Goal: Find specific page/section: Find specific page/section

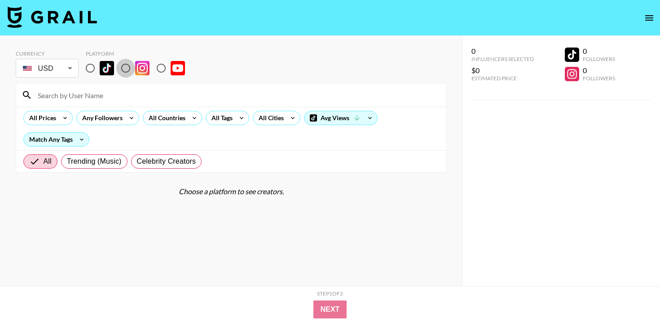
click at [124, 71] on input "radio" at bounding box center [125, 68] width 19 height 19
radio input "true"
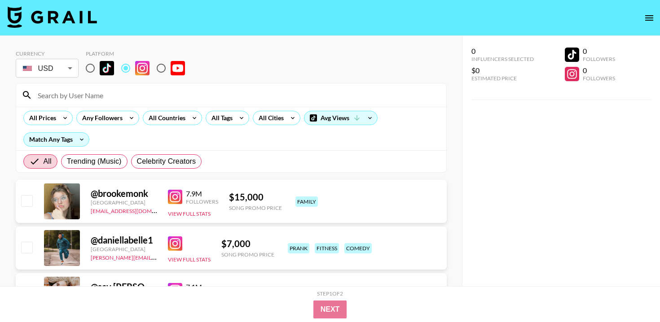
scroll to position [10, 0]
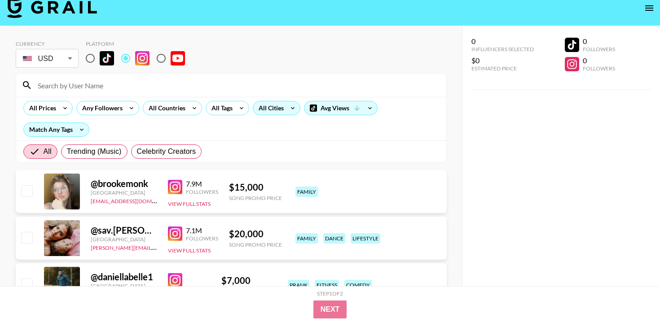
click at [291, 111] on icon at bounding box center [293, 108] width 14 height 13
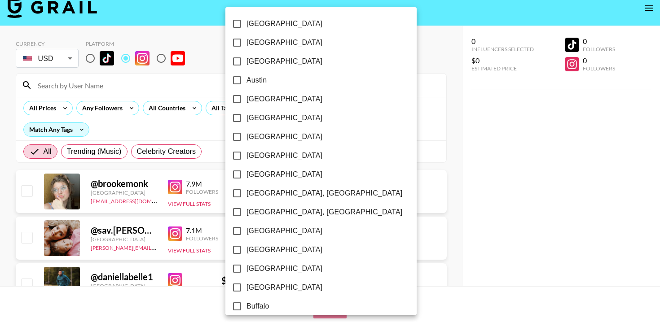
click at [216, 111] on div at bounding box center [330, 161] width 660 height 322
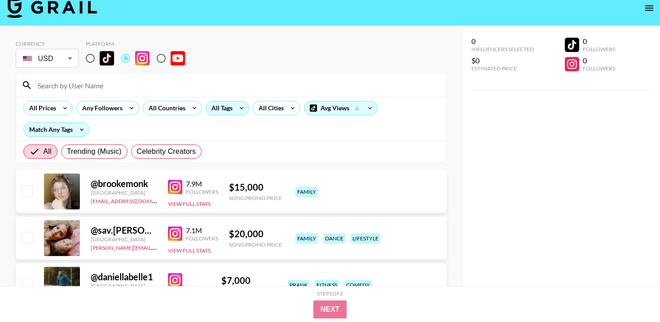
click at [229, 111] on div "All Tags" at bounding box center [220, 108] width 28 height 13
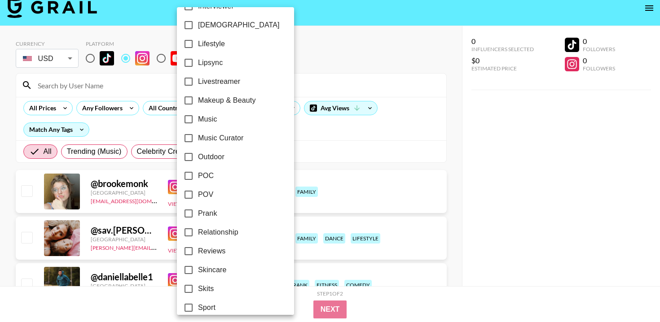
scroll to position [446, 0]
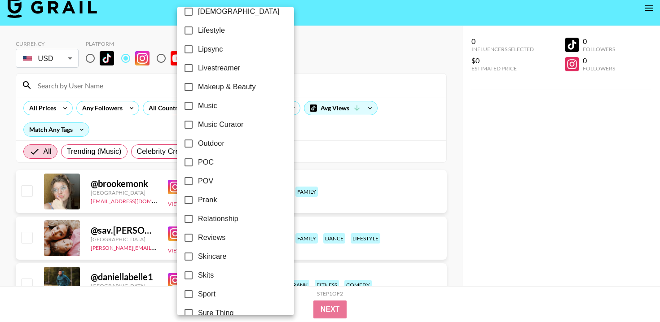
click at [235, 222] on span "Relationship" at bounding box center [218, 219] width 40 height 11
click at [198, 222] on input "Relationship" at bounding box center [188, 219] width 19 height 19
checkbox input "true"
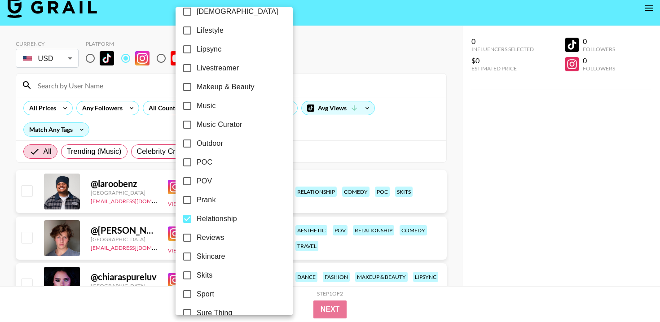
click at [342, 141] on div at bounding box center [330, 161] width 660 height 322
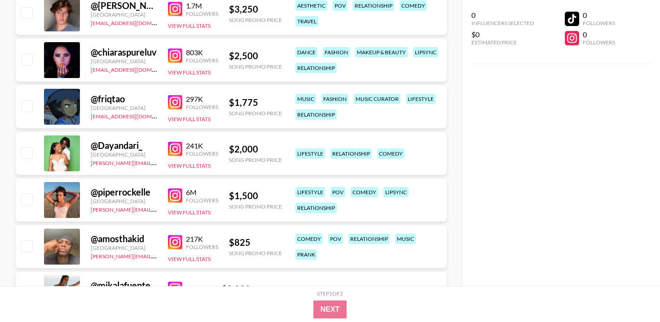
scroll to position [237, 0]
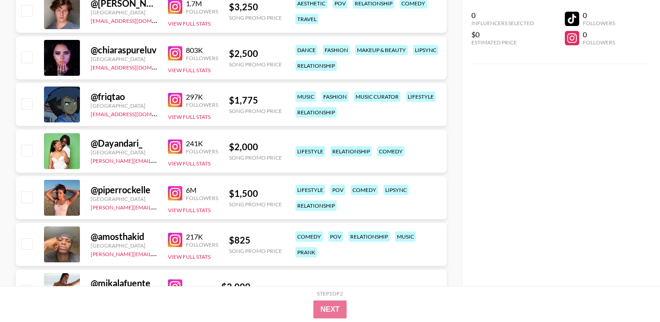
click at [178, 145] on img at bounding box center [175, 147] width 14 height 14
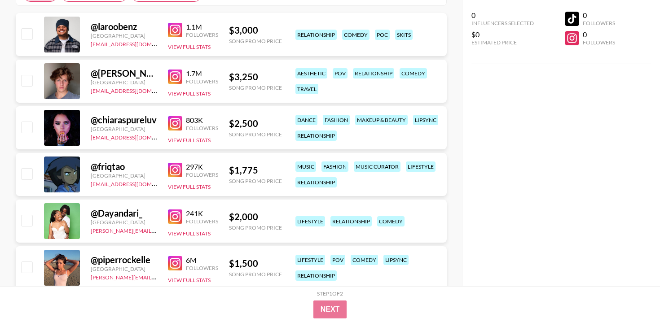
scroll to position [176, 0]
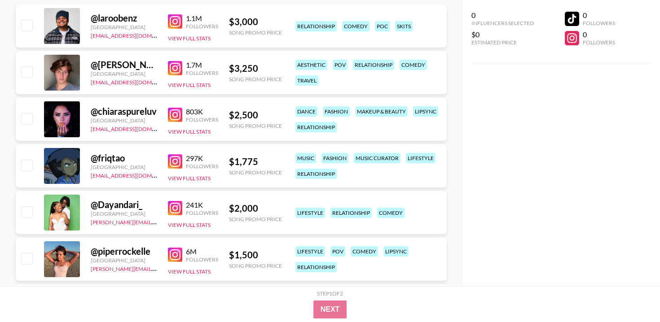
click at [176, 158] on img at bounding box center [175, 162] width 14 height 14
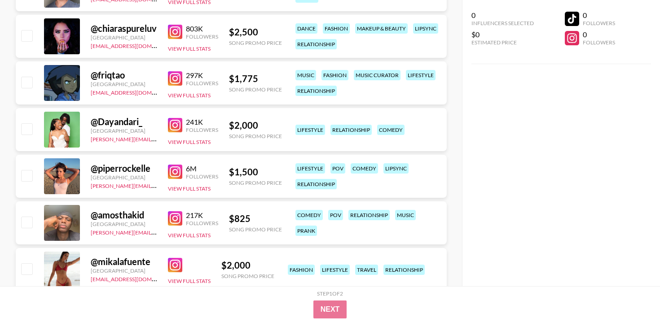
scroll to position [259, 0]
click at [175, 172] on img at bounding box center [175, 171] width 14 height 14
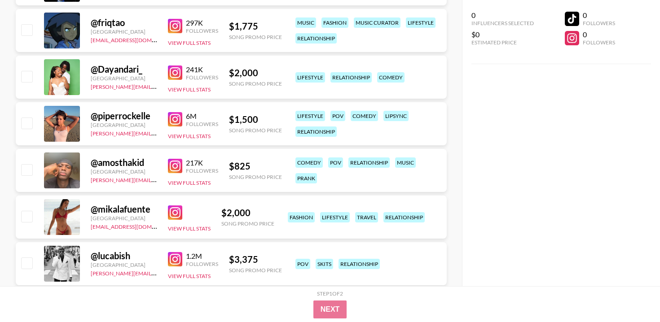
scroll to position [314, 0]
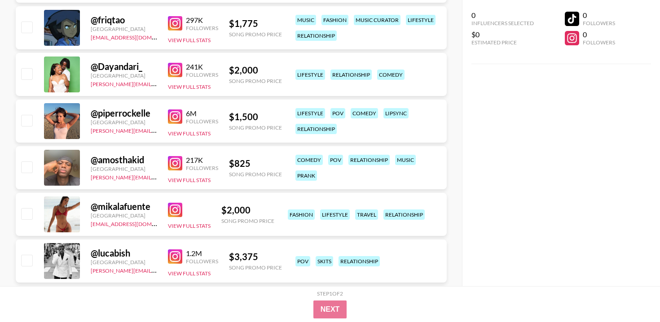
click at [176, 163] on img at bounding box center [175, 163] width 14 height 14
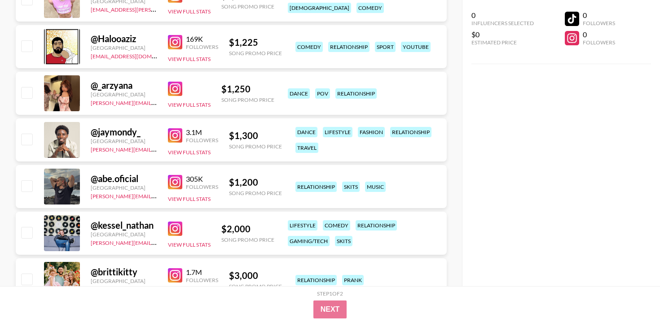
scroll to position [688, 0]
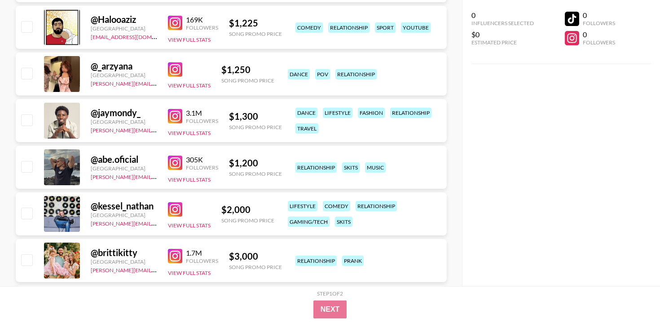
click at [176, 72] on img at bounding box center [175, 69] width 14 height 14
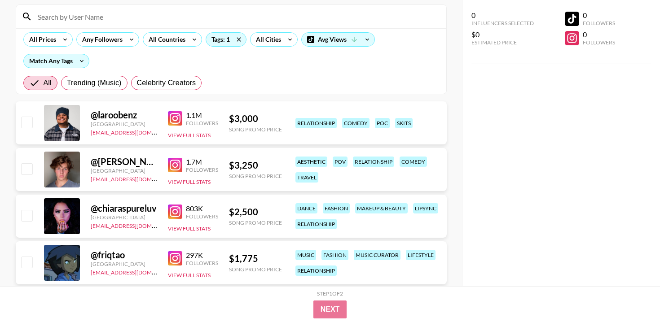
scroll to position [0, 0]
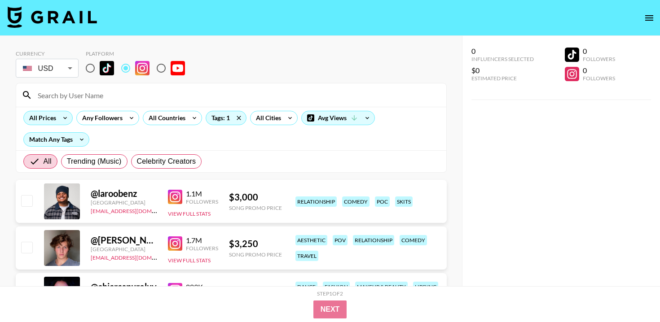
click at [58, 116] on icon at bounding box center [65, 117] width 14 height 13
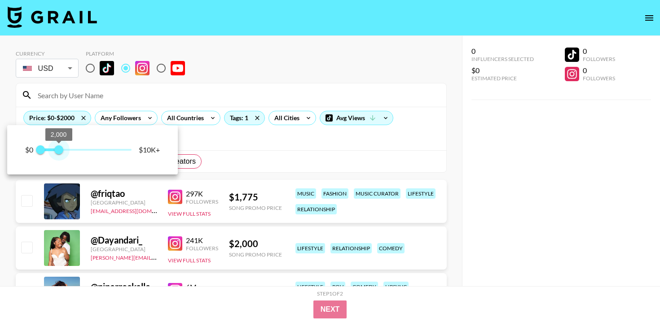
drag, startPoint x: 132, startPoint y: 152, endPoint x: 58, endPoint y: 150, distance: 74.1
click at [58, 150] on span "2,000" at bounding box center [58, 150] width 9 height 9
type input "1750"
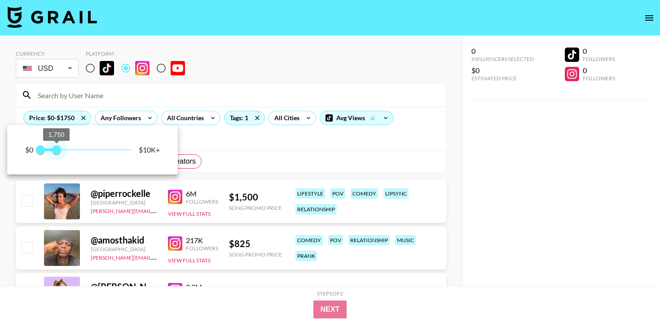
click at [56, 150] on span "1,750" at bounding box center [56, 150] width 9 height 9
click at [224, 152] on div at bounding box center [330, 161] width 660 height 322
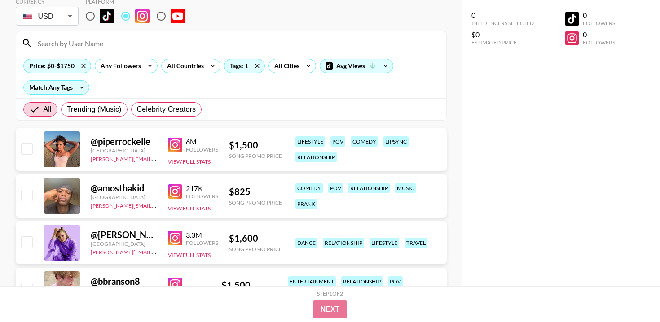
scroll to position [26, 0]
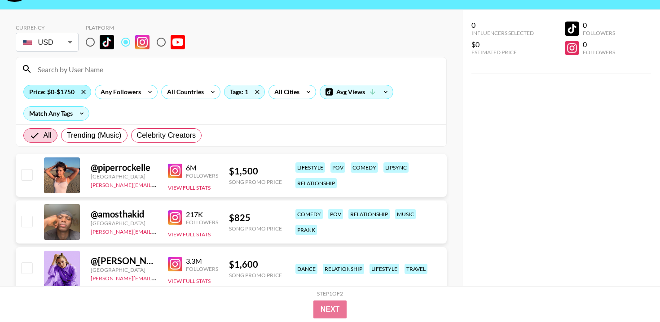
click at [68, 96] on div "Price: $0-$1750" at bounding box center [57, 91] width 67 height 13
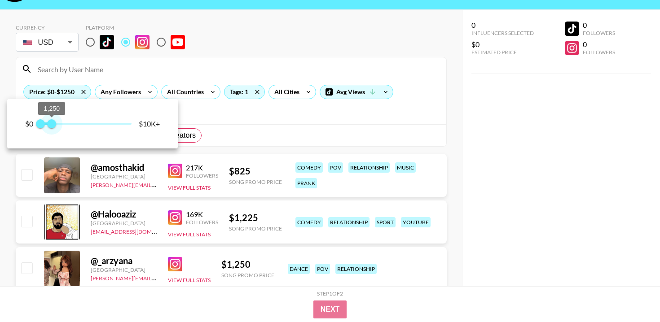
type input "1000"
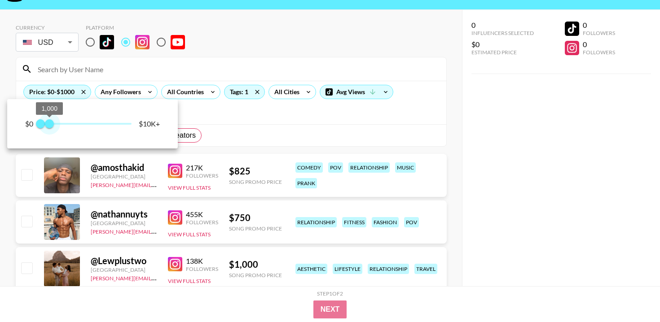
drag, startPoint x: 56, startPoint y: 125, endPoint x: 50, endPoint y: 125, distance: 5.8
click at [50, 125] on span "1,000" at bounding box center [49, 123] width 9 height 9
click at [230, 125] on div at bounding box center [330, 161] width 660 height 322
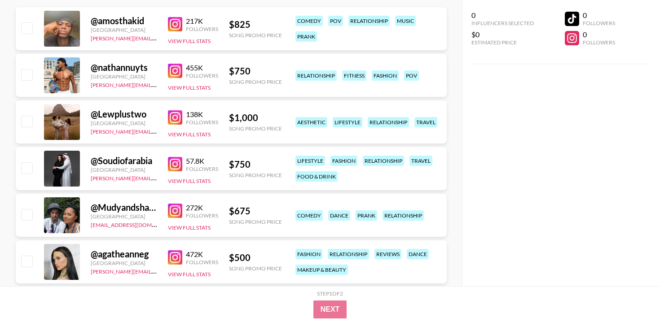
scroll to position [189, 0]
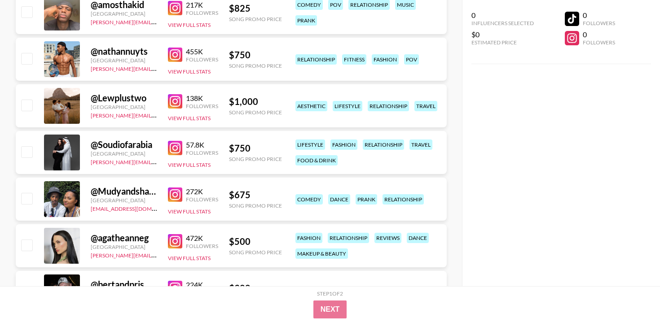
click at [181, 195] on img at bounding box center [175, 195] width 14 height 14
click at [172, 191] on img at bounding box center [175, 195] width 14 height 14
click at [177, 195] on img at bounding box center [175, 195] width 14 height 14
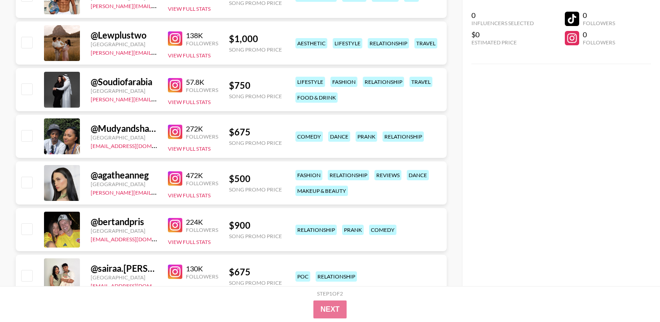
scroll to position [254, 0]
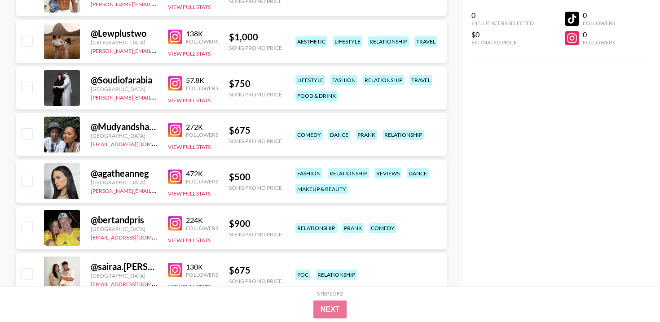
click at [175, 178] on img at bounding box center [175, 177] width 14 height 14
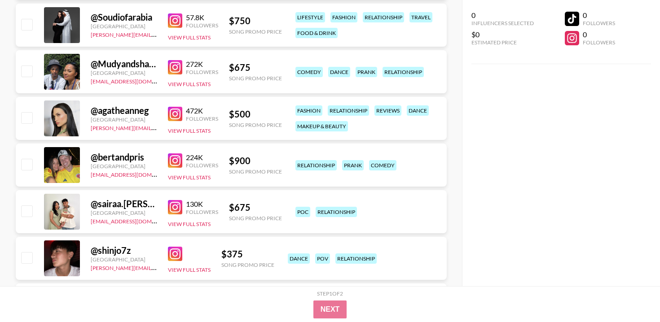
scroll to position [318, 0]
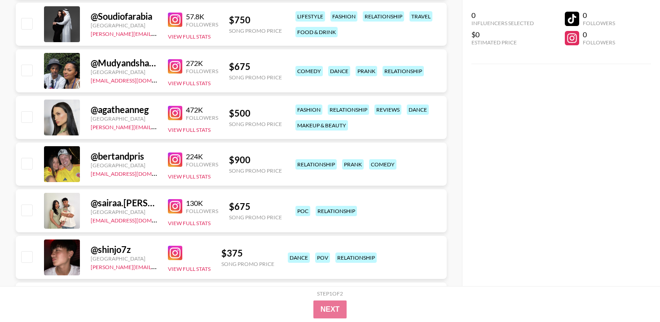
click at [174, 206] on img at bounding box center [175, 206] width 14 height 14
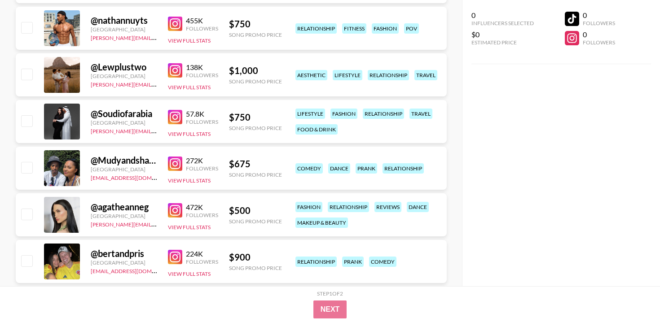
scroll to position [0, 0]
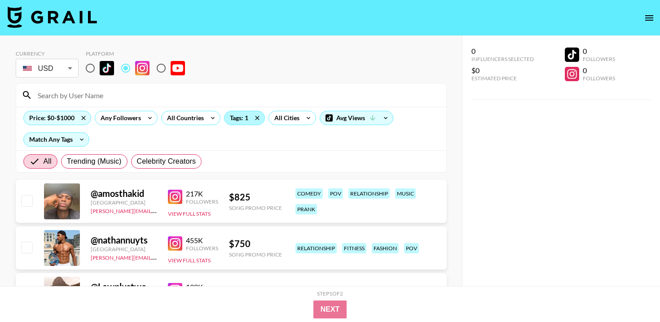
click at [245, 117] on div "Tags: 1" at bounding box center [245, 117] width 40 height 13
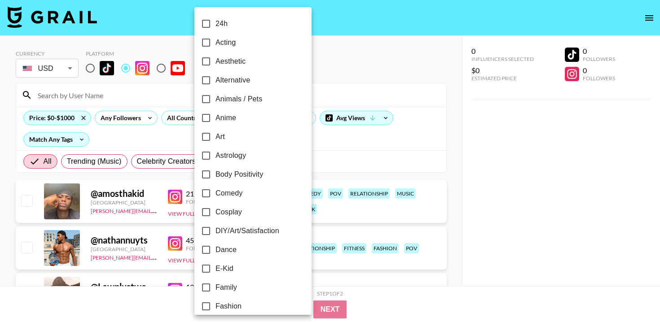
click at [306, 139] on div at bounding box center [330, 161] width 660 height 322
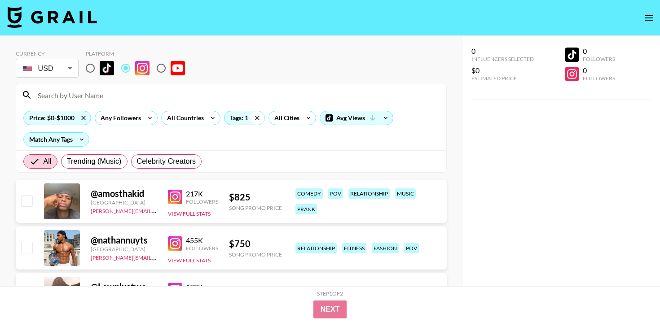
click at [257, 119] on icon at bounding box center [257, 117] width 14 height 13
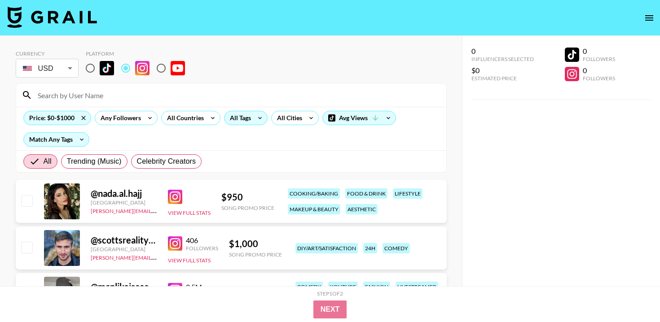
click at [246, 116] on div "All Tags" at bounding box center [239, 117] width 28 height 13
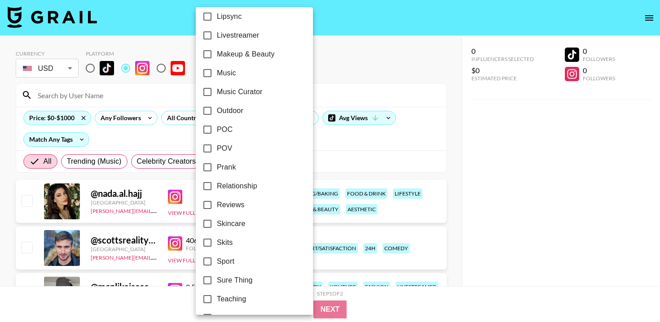
scroll to position [464, 0]
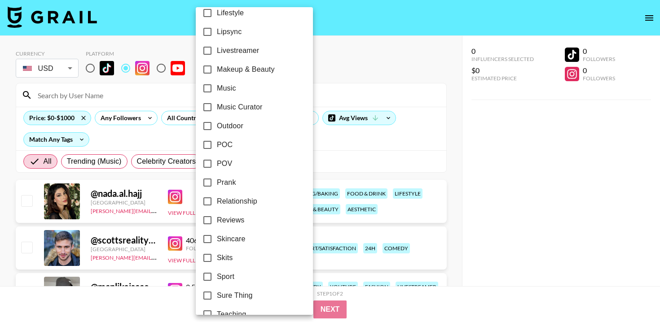
click at [242, 146] on label "POC" at bounding box center [248, 145] width 101 height 19
click at [217, 146] on input "POC" at bounding box center [207, 145] width 19 height 19
checkbox input "true"
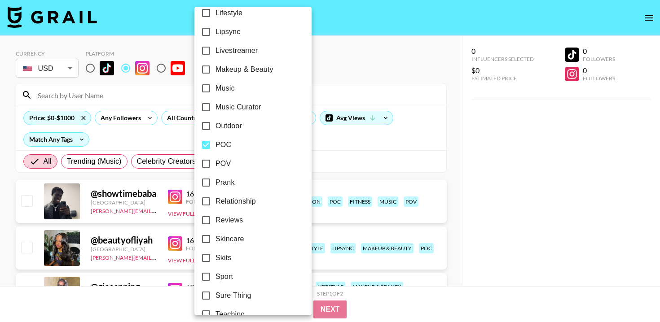
click at [302, 146] on div at bounding box center [330, 161] width 660 height 322
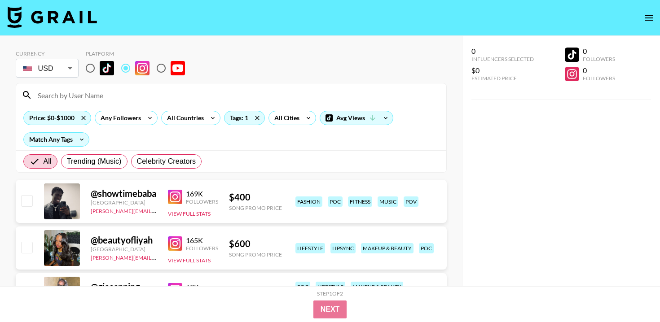
scroll to position [44, 0]
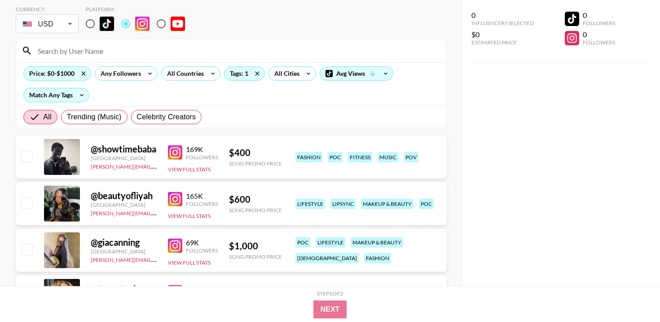
click at [180, 156] on img at bounding box center [175, 153] width 14 height 14
click at [178, 199] on img at bounding box center [175, 199] width 14 height 14
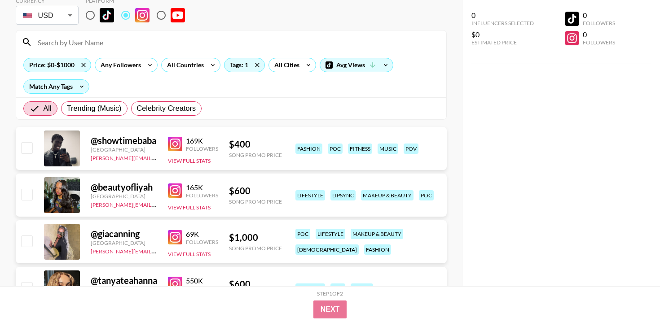
scroll to position [54, 0]
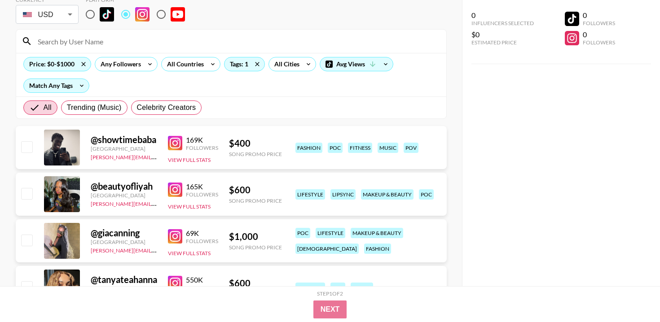
click at [174, 232] on img at bounding box center [175, 237] width 14 height 14
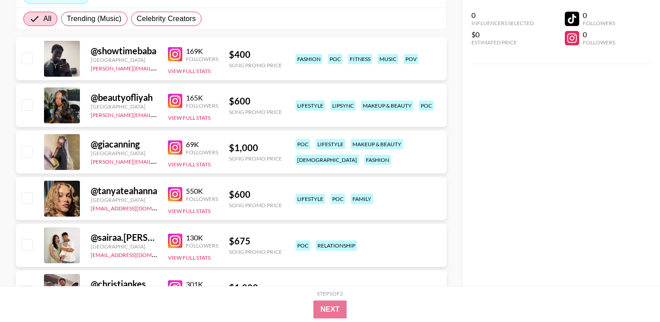
scroll to position [143, 0]
click at [176, 197] on img at bounding box center [175, 194] width 14 height 14
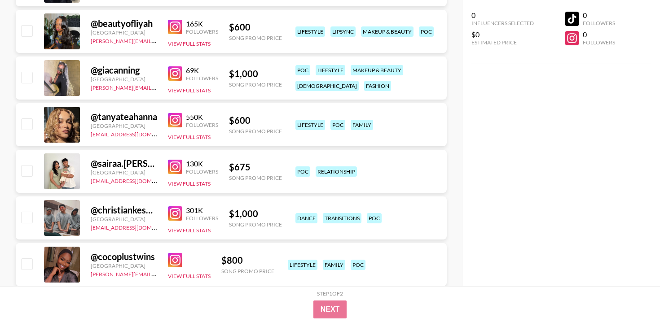
scroll to position [231, 0]
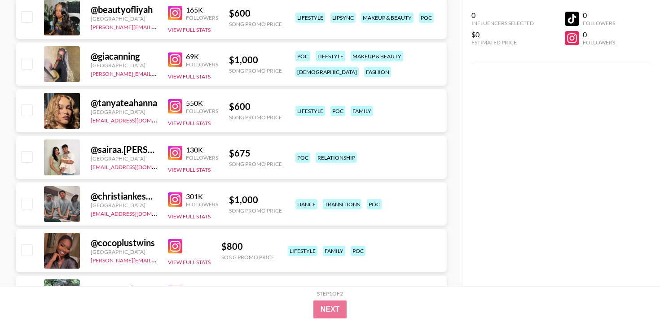
click at [175, 152] on img at bounding box center [175, 153] width 14 height 14
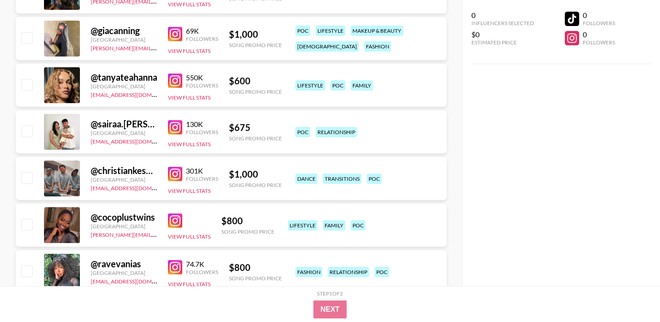
scroll to position [259, 0]
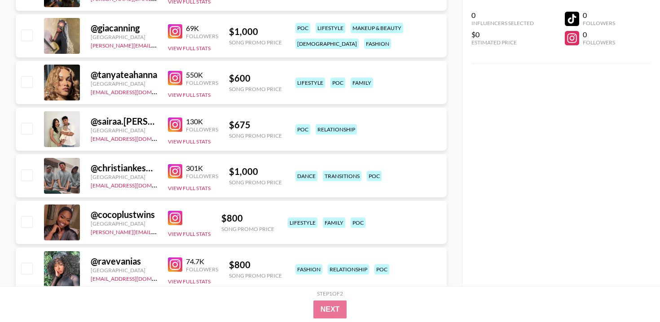
click at [172, 218] on img at bounding box center [175, 218] width 14 height 14
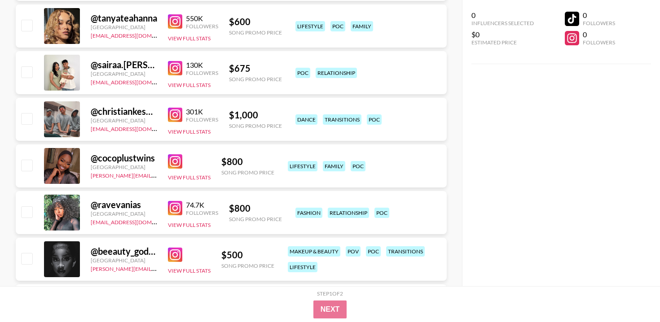
scroll to position [316, 0]
click at [177, 207] on img at bounding box center [175, 208] width 14 height 14
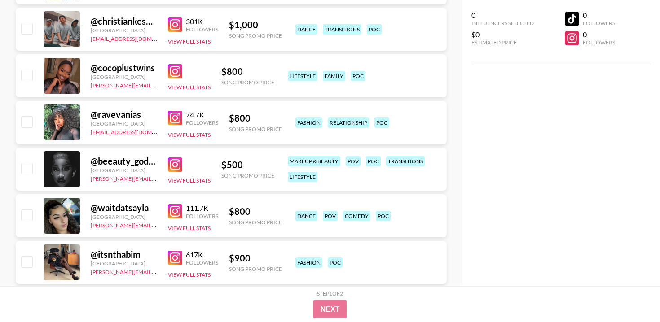
scroll to position [411, 0]
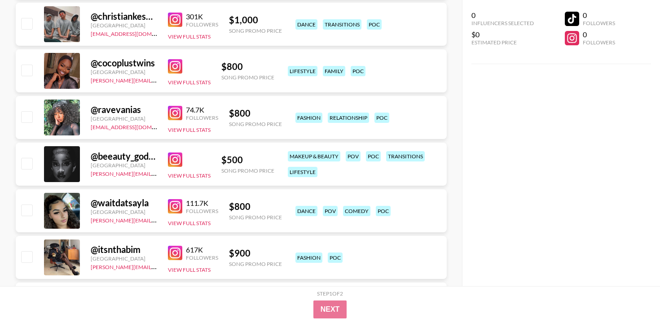
click at [172, 162] on img at bounding box center [175, 160] width 14 height 14
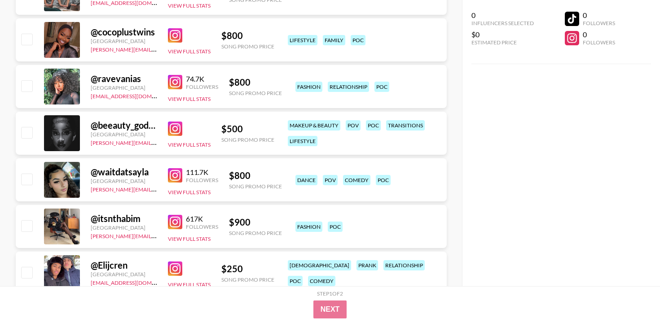
click at [175, 175] on img at bounding box center [175, 175] width 14 height 14
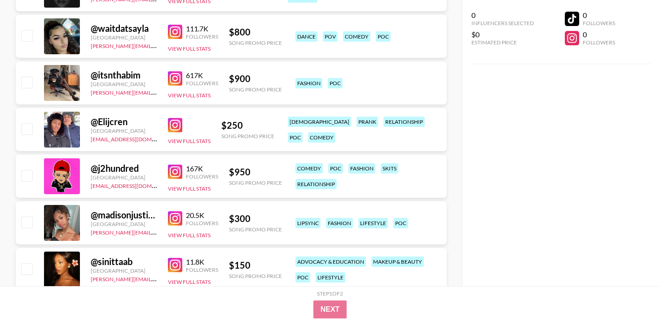
scroll to position [585, 0]
click at [178, 126] on img at bounding box center [175, 126] width 14 height 14
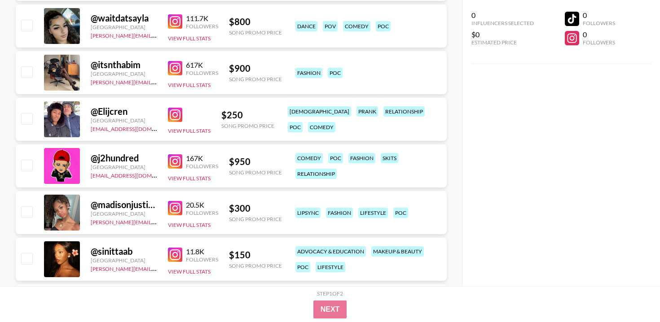
scroll to position [596, 0]
click at [178, 207] on img at bounding box center [175, 208] width 14 height 14
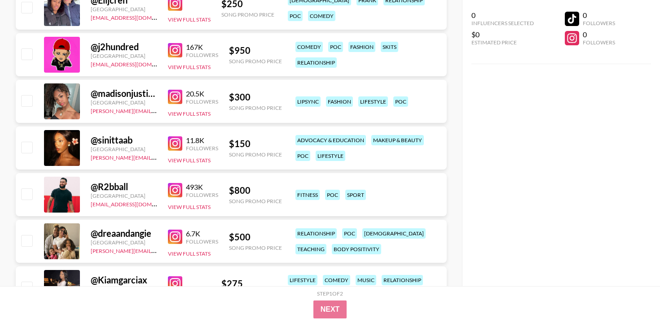
scroll to position [708, 0]
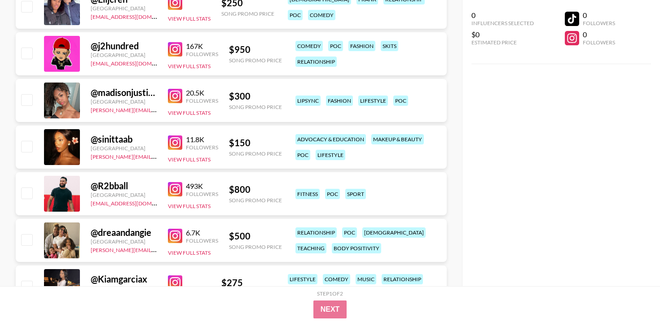
click at [175, 233] on img at bounding box center [175, 236] width 14 height 14
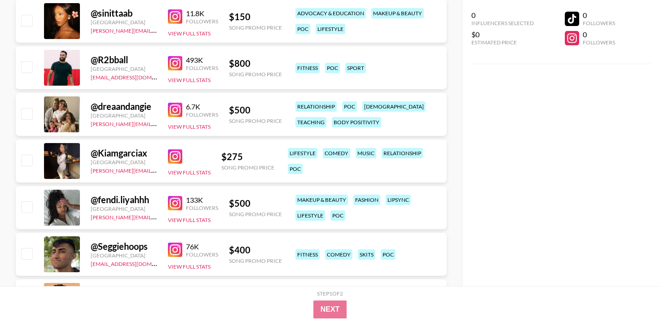
scroll to position [835, 0]
click at [172, 202] on img at bounding box center [175, 203] width 14 height 14
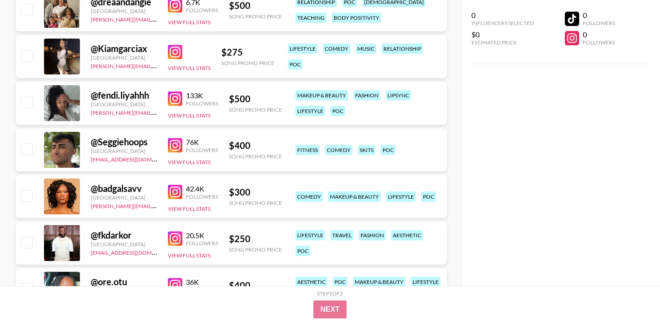
scroll to position [939, 0]
click at [173, 194] on img at bounding box center [175, 192] width 14 height 14
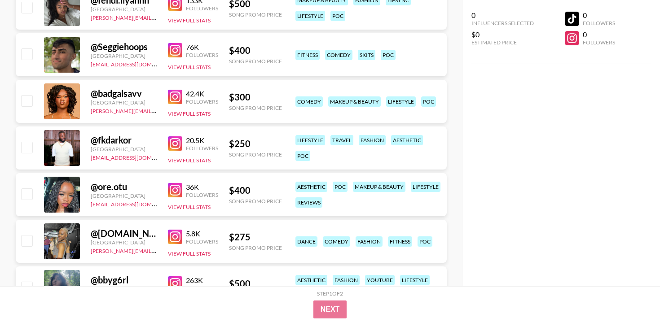
scroll to position [1035, 0]
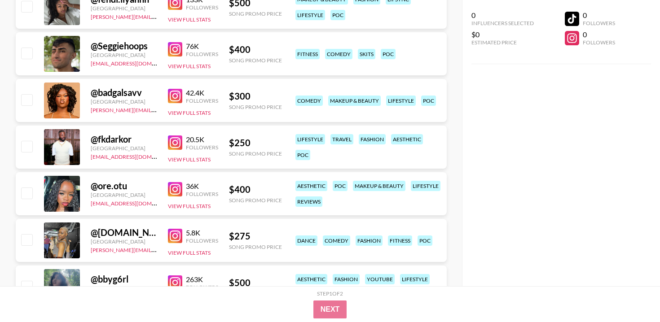
click at [176, 187] on img at bounding box center [175, 189] width 14 height 14
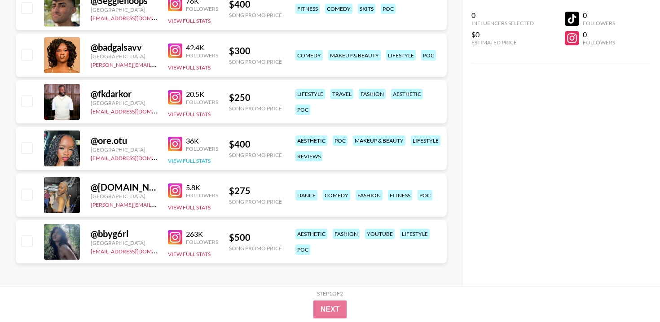
scroll to position [1083, 0]
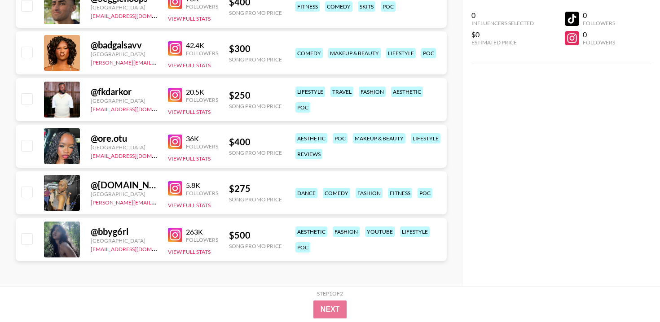
click at [178, 192] on img at bounding box center [175, 188] width 14 height 14
click at [181, 237] on img at bounding box center [175, 235] width 14 height 14
